Goal: Find specific page/section: Find specific page/section

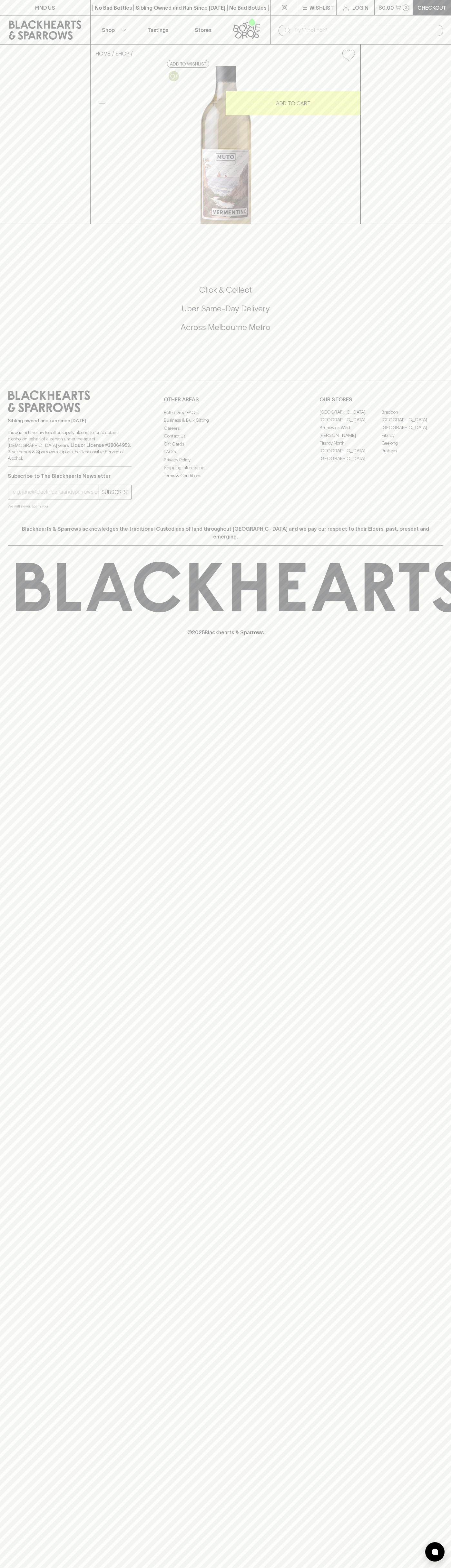
click at [197, 16] on link "Stores" at bounding box center [203, 30] width 45 height 29
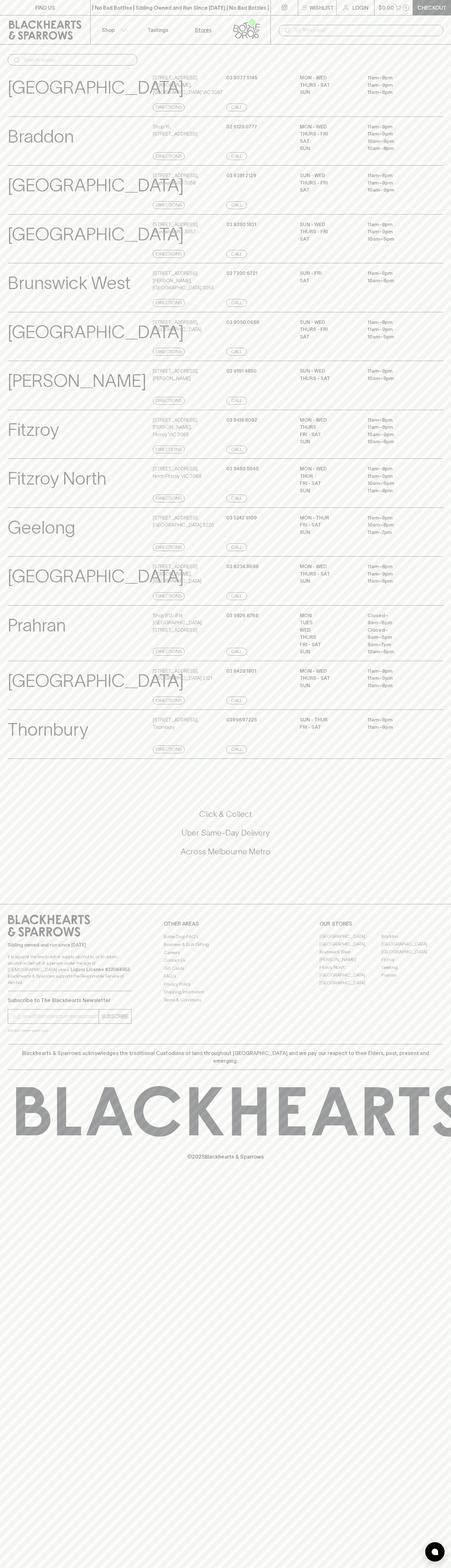
click at [258, 1568] on html "FIND US | No Bad Bottles | Sibling Owned and Run Since [DATE] | No Bad Bottles …" at bounding box center [225, 784] width 451 height 1568
click at [0, 354] on div "[GEOGRAPHIC_DATA] Store Details [STREET_ADDRESS][GEOGRAPHIC_DATA] [PHONE_NUMBER…" at bounding box center [225, 337] width 451 height 49
